Goal: Information Seeking & Learning: Get advice/opinions

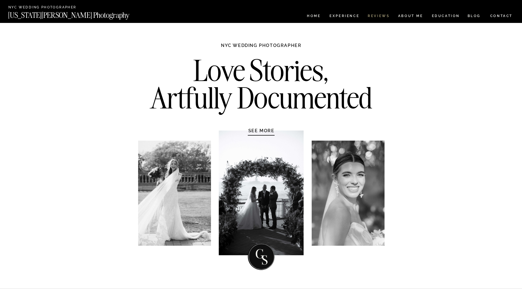
click at [374, 15] on nav "REVIEWS" at bounding box center [378, 16] width 21 height 5
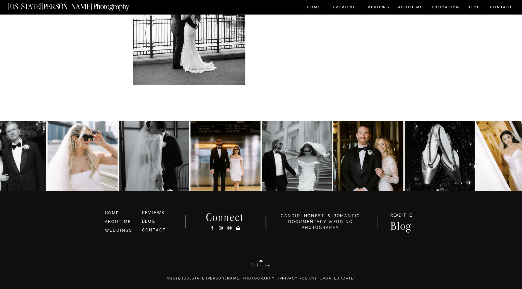
scroll to position [1634, 0]
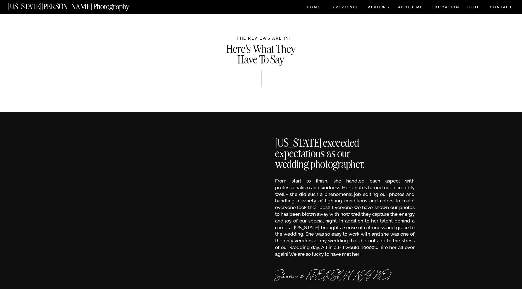
scroll to position [1634, 0]
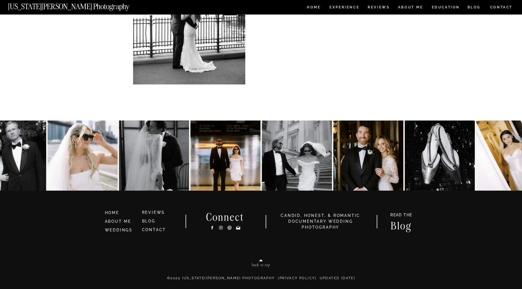
click at [27, 146] on img at bounding box center [11, 155] width 70 height 70
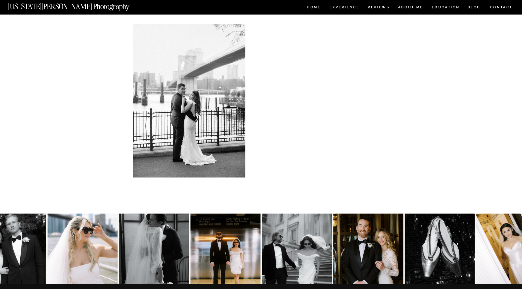
scroll to position [1523, 0]
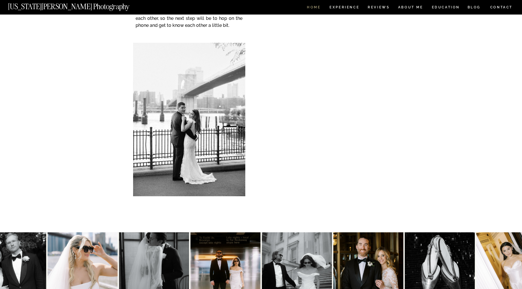
click at [318, 8] on nav "HOME" at bounding box center [314, 8] width 16 height 5
